Goal: Find specific page/section: Find specific page/section

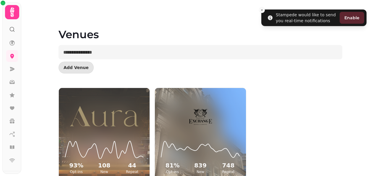
scroll to position [37, 0]
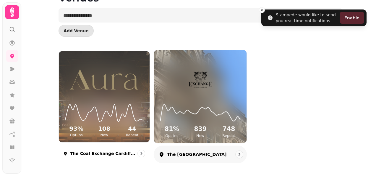
click at [196, 104] on icon at bounding box center [200, 112] width 83 height 19
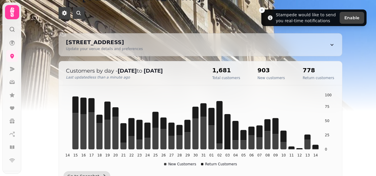
scroll to position [35, 0]
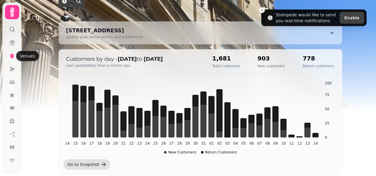
click at [11, 58] on icon at bounding box center [12, 56] width 6 height 6
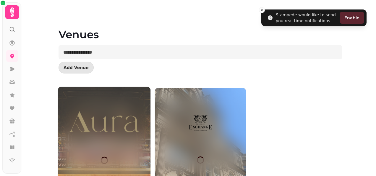
click at [132, 151] on div at bounding box center [104, 133] width 93 height 93
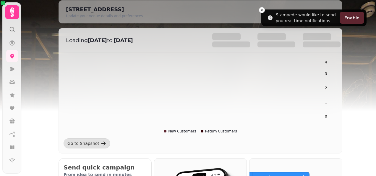
scroll to position [59, 0]
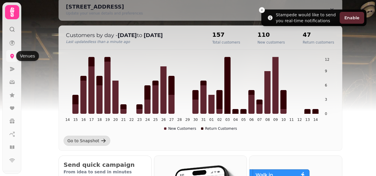
click at [12, 57] on icon at bounding box center [12, 56] width 4 height 5
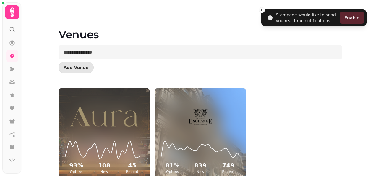
scroll to position [37, 0]
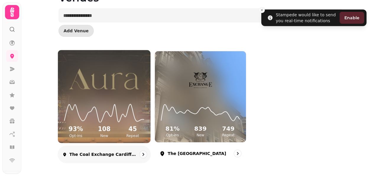
click at [126, 104] on icon at bounding box center [104, 112] width 83 height 19
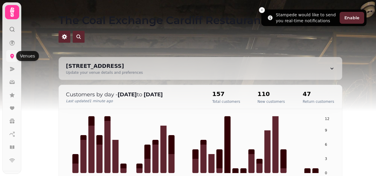
click at [13, 56] on icon at bounding box center [12, 56] width 4 height 5
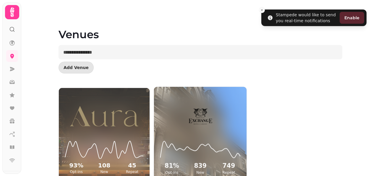
click at [222, 118] on img at bounding box center [201, 115] width 70 height 39
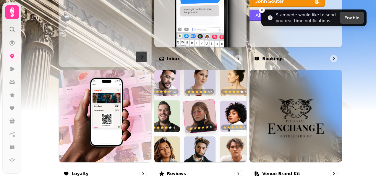
scroll to position [260, 0]
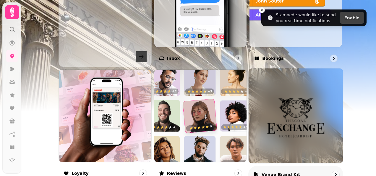
click at [306, 124] on img at bounding box center [296, 115] width 94 height 94
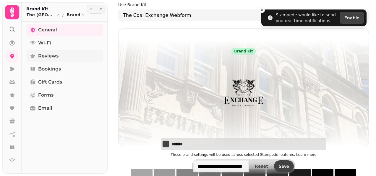
click at [44, 59] on span "Reviews" at bounding box center [48, 55] width 20 height 7
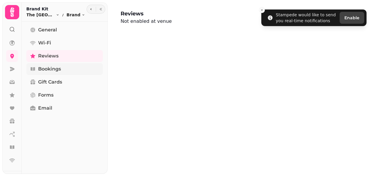
click at [45, 69] on span "Bookings" at bounding box center [49, 68] width 23 height 7
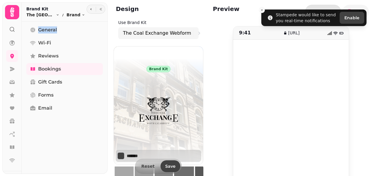
drag, startPoint x: 105, startPoint y: 33, endPoint x: 106, endPoint y: 15, distance: 18.4
click at [106, 15] on div "Brand Kit The Coal Exchange Hotel Toggle menu Brand Toggle menu General Wi-Fi R…" at bounding box center [65, 87] width 86 height 171
